Goal: Information Seeking & Learning: Learn about a topic

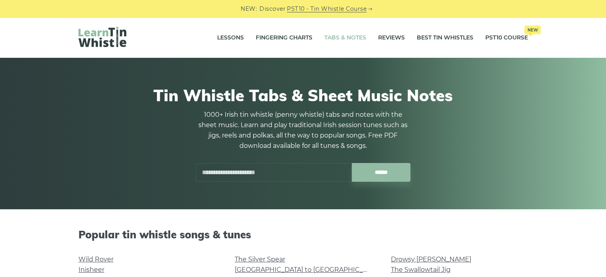
drag, startPoint x: 0, startPoint y: 0, endPoint x: 199, endPoint y: 84, distance: 215.9
drag, startPoint x: 199, startPoint y: 84, endPoint x: 42, endPoint y: 204, distance: 197.9
click at [36, 207] on div "Tin Whistle Tabs & Sheet Music Notes 1000+ Irish tin whistle (penny whistle) ta…" at bounding box center [303, 134] width 606 height 152
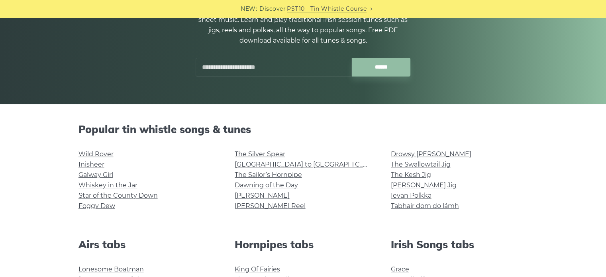
scroll to position [120, 0]
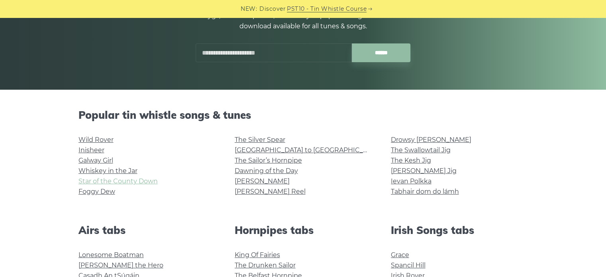
click at [118, 180] on link "Star of the County Down" at bounding box center [118, 181] width 79 height 8
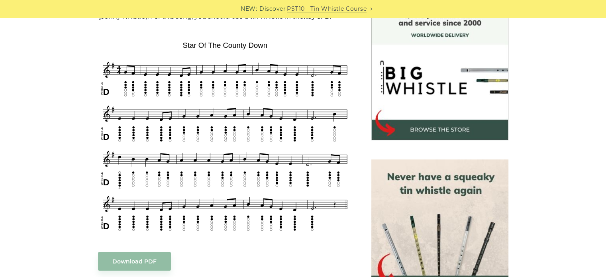
scroll to position [239, 0]
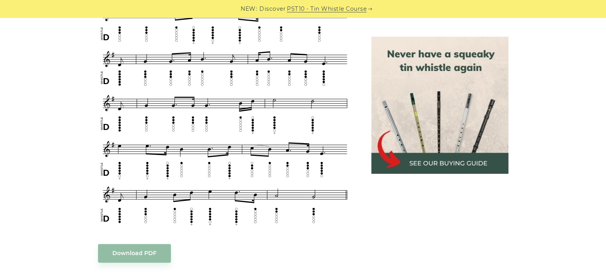
scroll to position [439, 0]
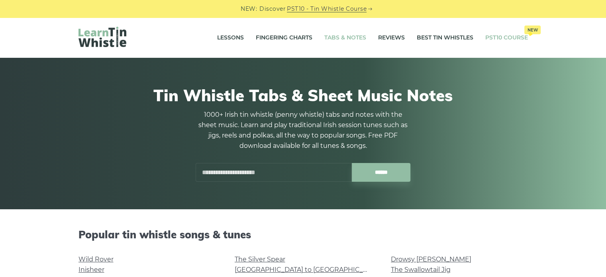
click at [539, 30] on span "New" at bounding box center [533, 30] width 16 height 9
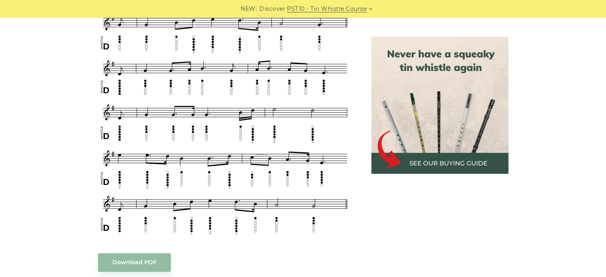
scroll to position [478, 0]
